Goal: Find specific page/section: Find specific page/section

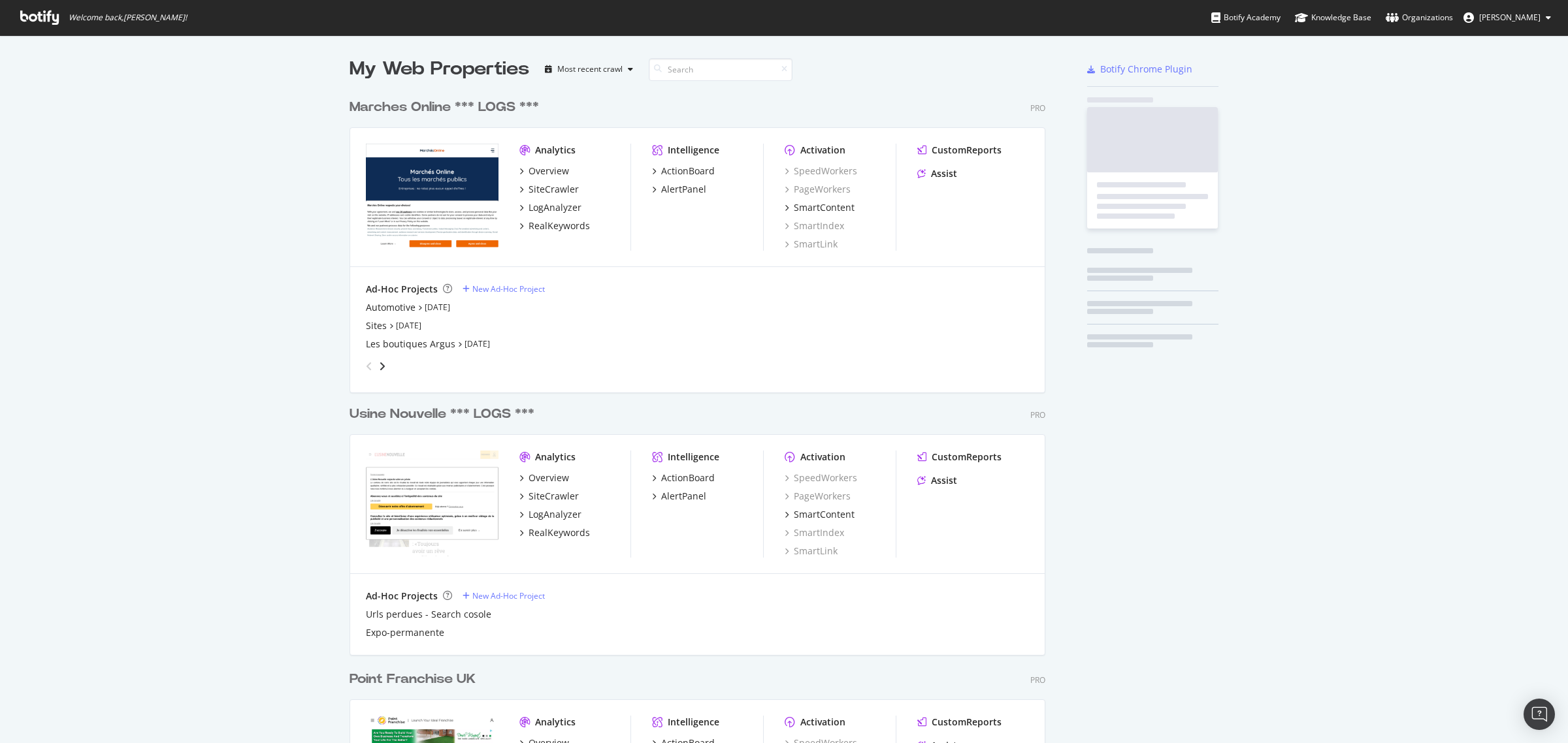
scroll to position [2984, 694]
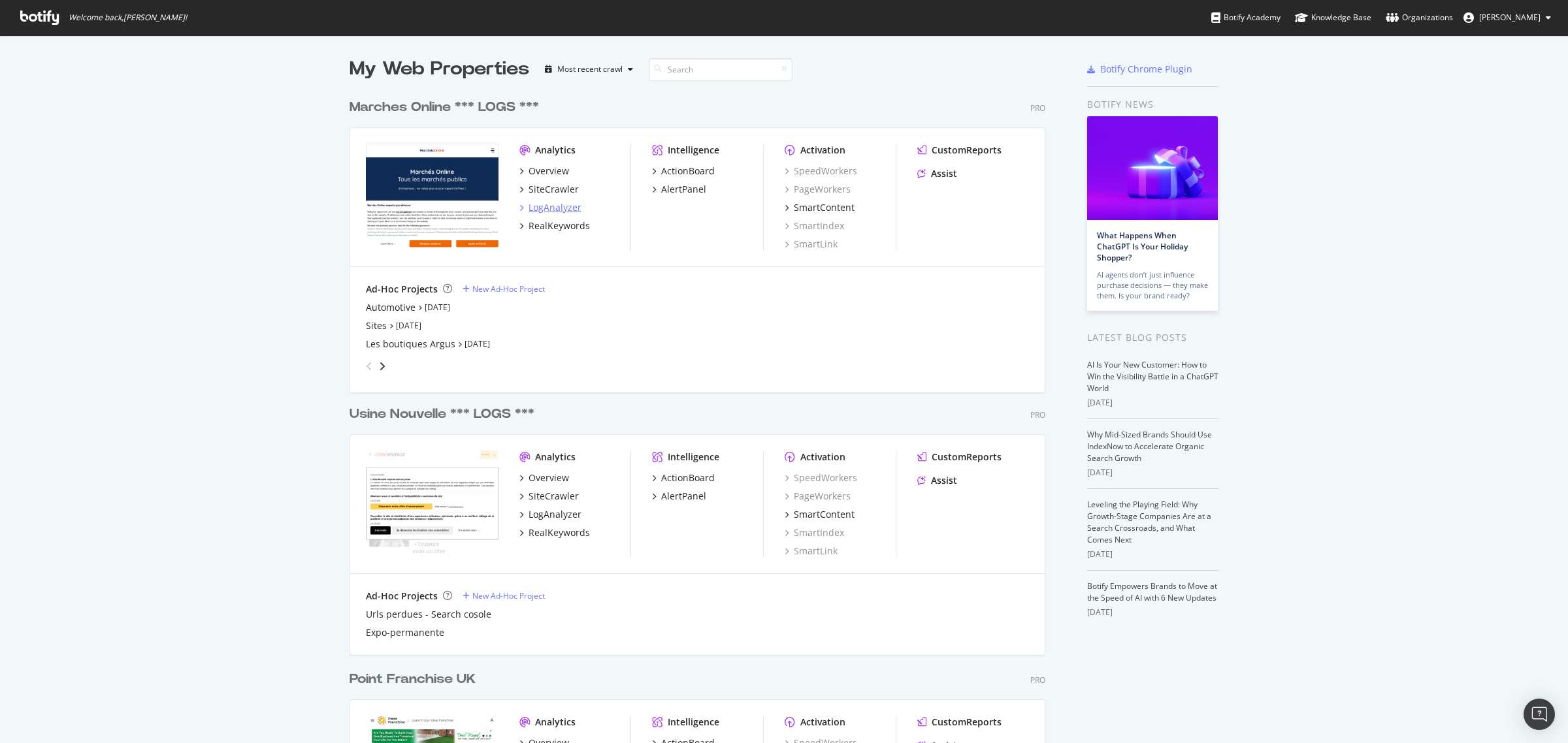
click at [549, 203] on div "LogAnalyzer" at bounding box center [556, 208] width 53 height 13
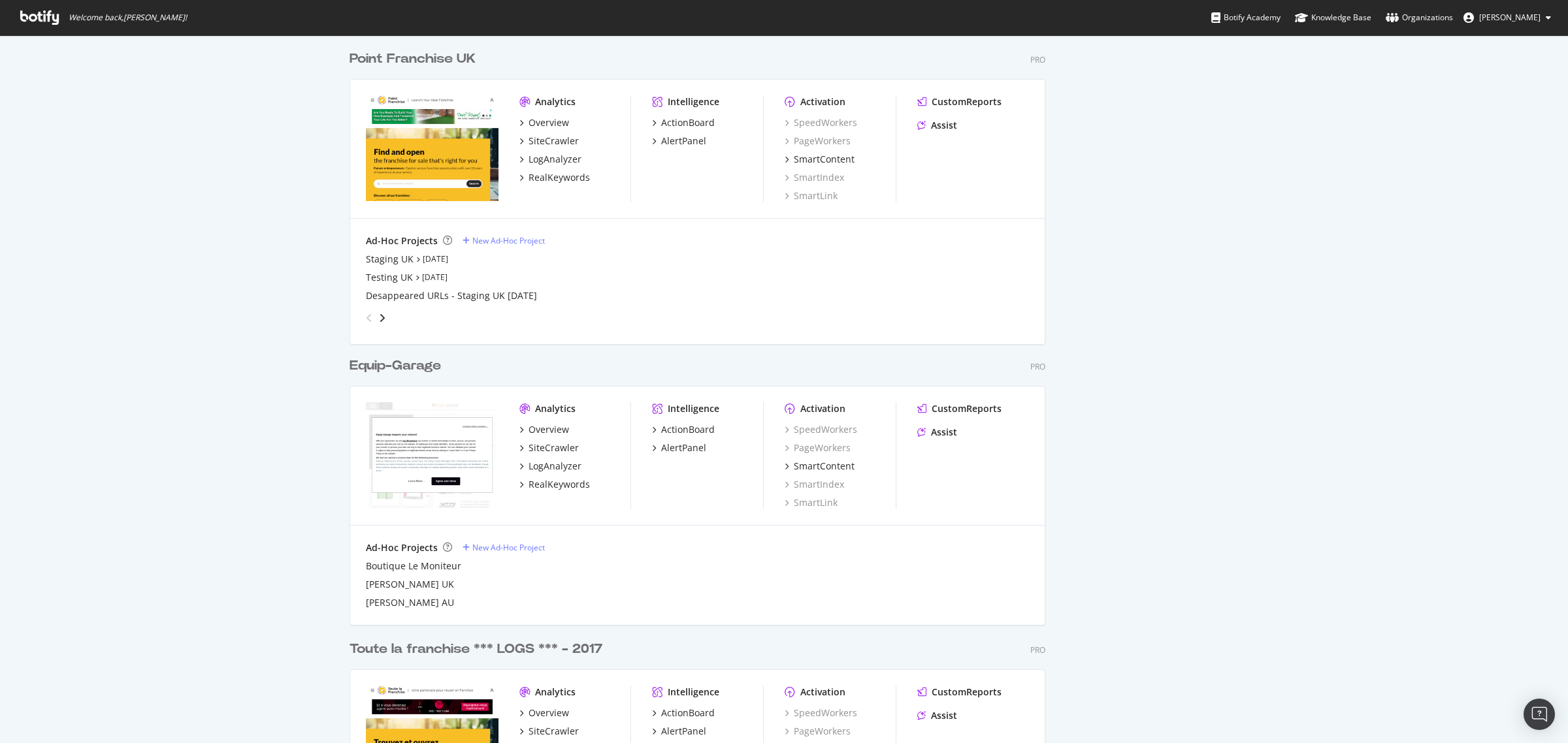
scroll to position [653, 0]
